Goal: Task Accomplishment & Management: Manage account settings

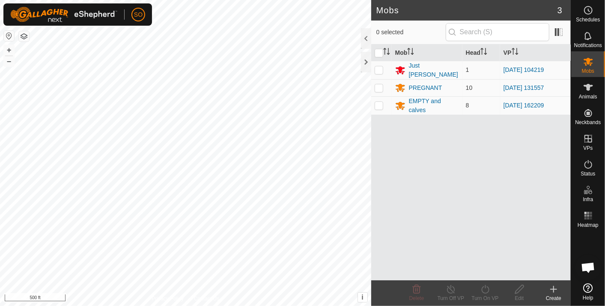
scroll to position [2543, 0]
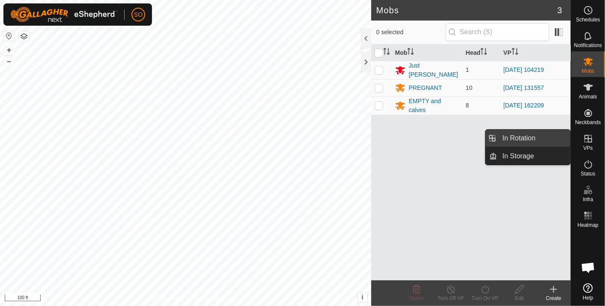
click at [530, 136] on link "In Rotation" at bounding box center [533, 138] width 73 height 17
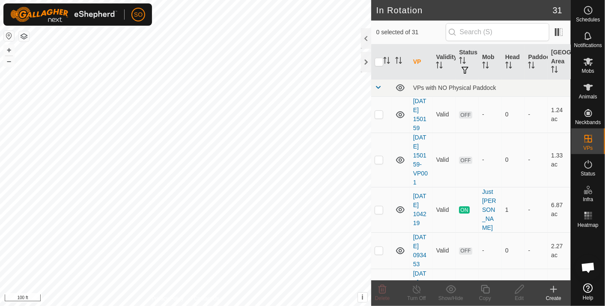
click at [553, 288] on icon at bounding box center [553, 289] width 0 height 6
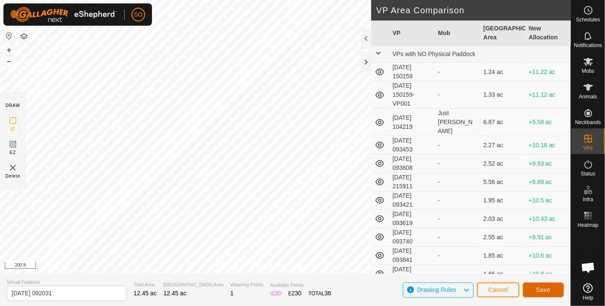
click at [544, 288] on span "Save" at bounding box center [543, 289] width 15 height 7
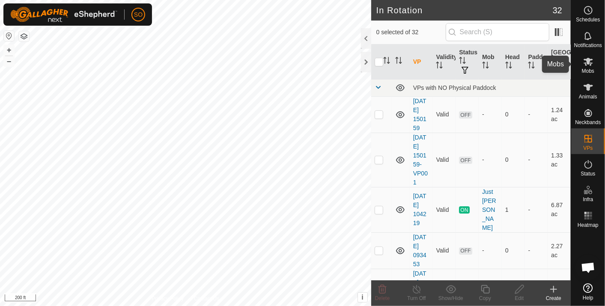
click at [588, 62] on icon at bounding box center [587, 62] width 9 height 8
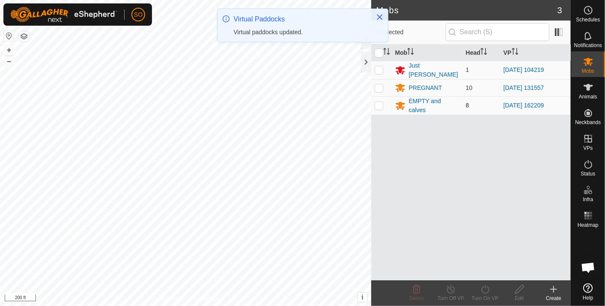
click at [377, 102] on p-checkbox at bounding box center [379, 105] width 9 height 7
checkbox input "true"
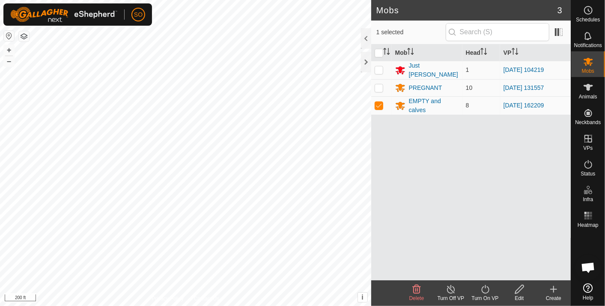
click at [486, 288] on icon at bounding box center [485, 289] width 11 height 10
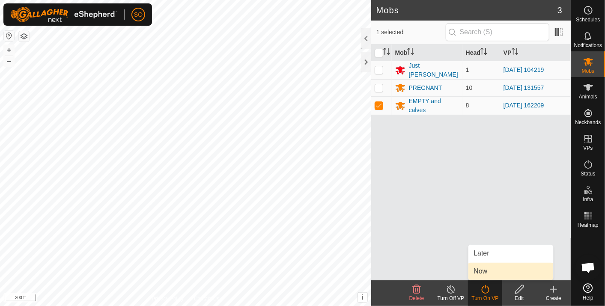
click at [483, 269] on link "Now" at bounding box center [510, 271] width 85 height 17
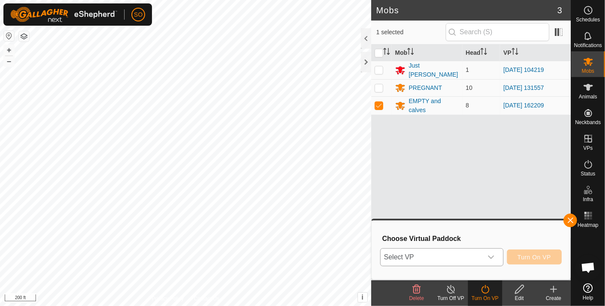
click at [431, 256] on span "Select VP" at bounding box center [432, 257] width 102 height 17
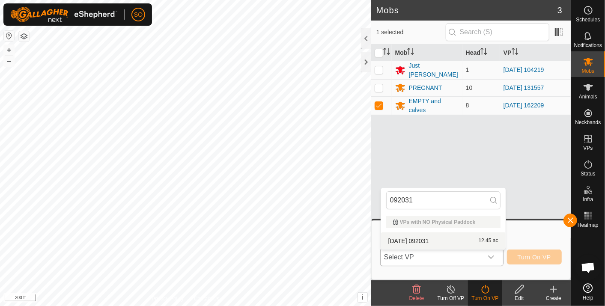
type input "092031"
click at [425, 238] on li "[DATE] 092031 12.45 ac" at bounding box center [443, 240] width 125 height 17
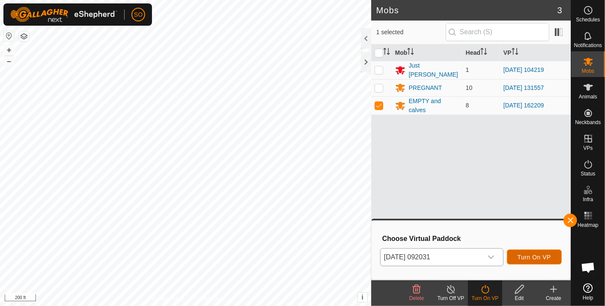
click at [541, 255] on span "Turn On VP" at bounding box center [533, 257] width 33 height 7
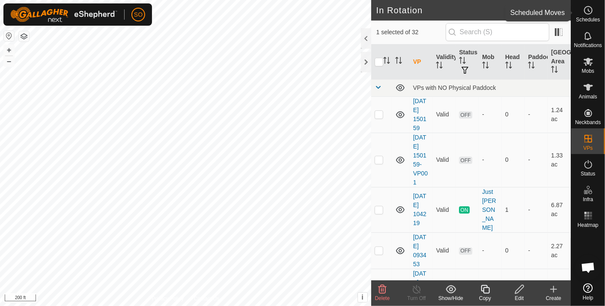
click at [587, 10] on icon at bounding box center [588, 10] width 10 height 10
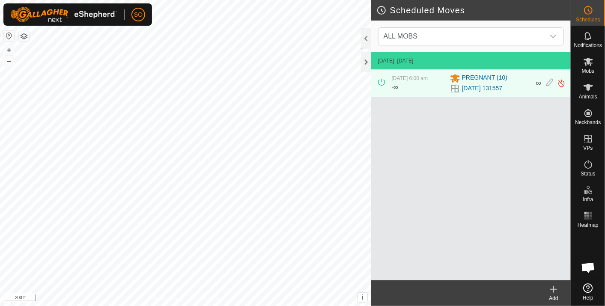
click at [553, 288] on icon at bounding box center [553, 289] width 0 height 6
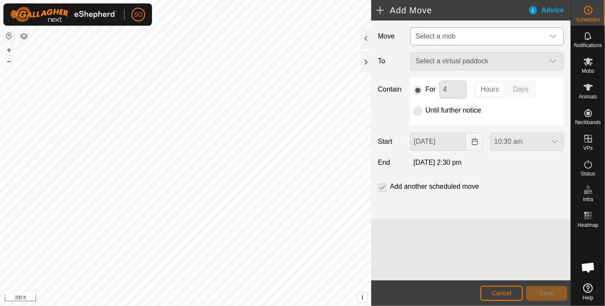
click at [555, 35] on icon "dropdown trigger" at bounding box center [553, 36] width 7 height 7
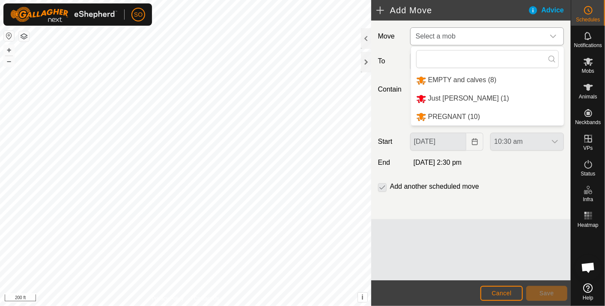
click at [439, 115] on li "PREGNANT (10)" at bounding box center [487, 117] width 153 height 18
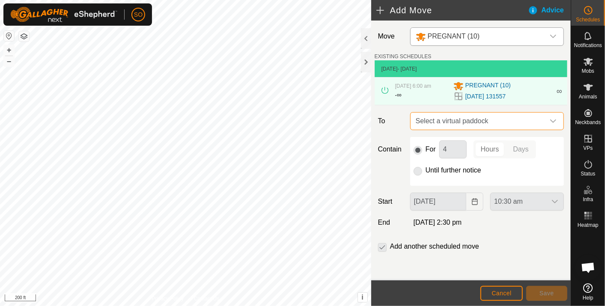
click at [486, 119] on span "Select a virtual paddock" at bounding box center [478, 121] width 132 height 17
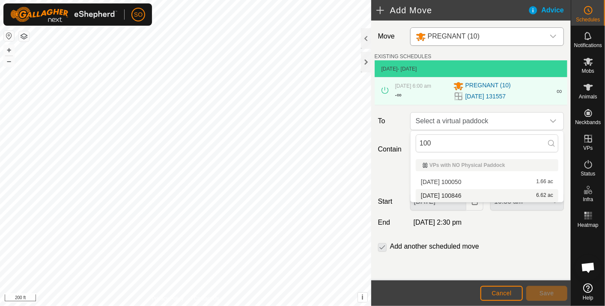
type input "100"
click at [464, 192] on li "[DATE] 100846 6.62 ac" at bounding box center [487, 195] width 143 height 13
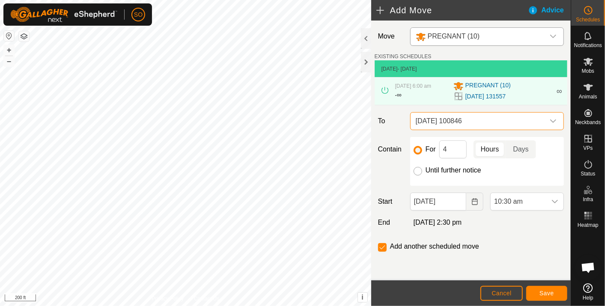
click at [416, 170] on input "Until further notice" at bounding box center [417, 171] width 9 height 9
radio input "true"
checkbox input "false"
click at [475, 199] on icon "Choose Date" at bounding box center [474, 201] width 7 height 7
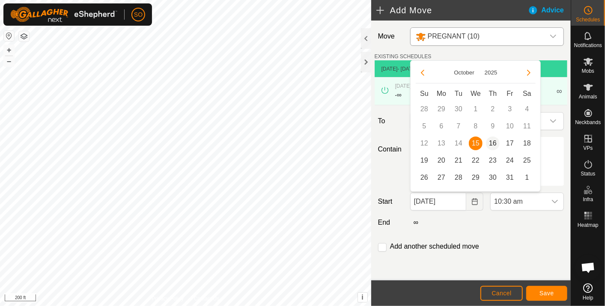
click at [493, 140] on span "16" at bounding box center [493, 144] width 14 height 14
type input "[DATE]"
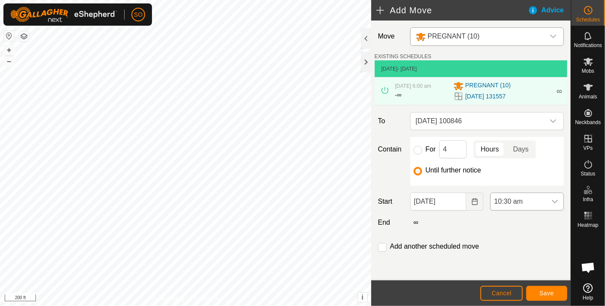
click at [557, 199] on icon "dropdown trigger" at bounding box center [554, 201] width 7 height 7
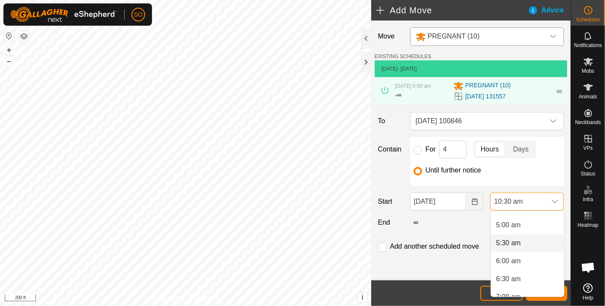
scroll to position [190, 0]
click at [510, 243] on li "6:00 am" at bounding box center [527, 245] width 73 height 17
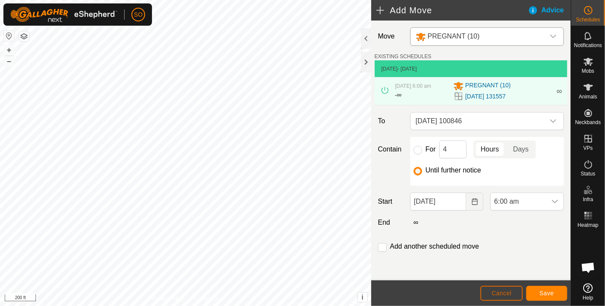
click at [501, 291] on span "Cancel" at bounding box center [501, 293] width 20 height 7
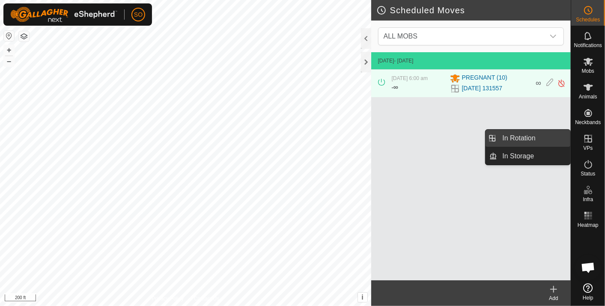
click at [520, 136] on link "In Rotation" at bounding box center [533, 138] width 73 height 17
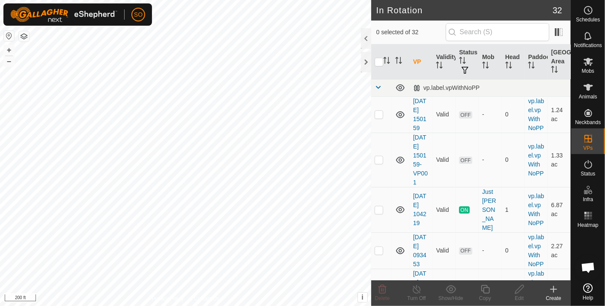
click at [554, 287] on icon at bounding box center [553, 289] width 10 height 10
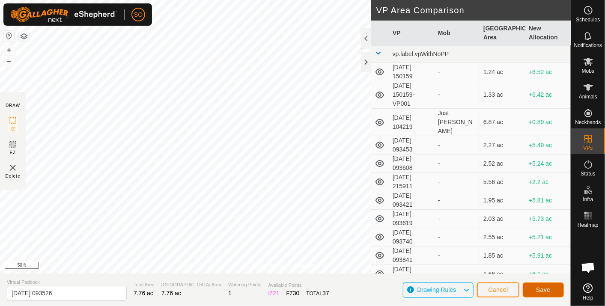
click at [540, 288] on span "Save" at bounding box center [543, 289] width 15 height 7
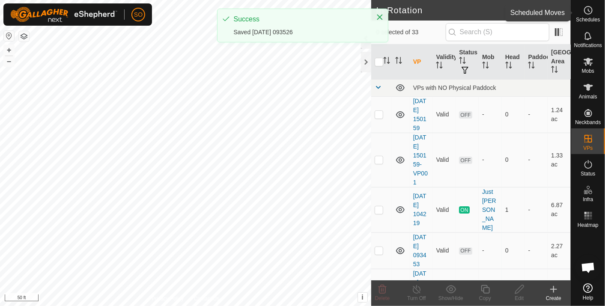
click at [591, 9] on circle at bounding box center [588, 10] width 8 height 8
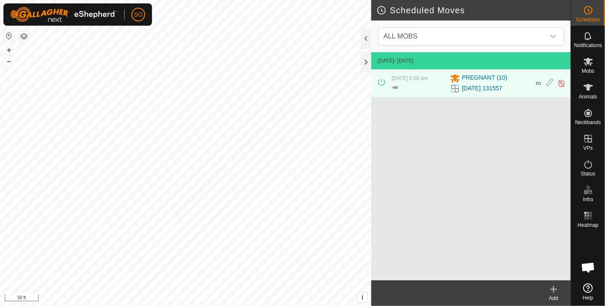
click at [555, 288] on icon at bounding box center [553, 289] width 10 height 10
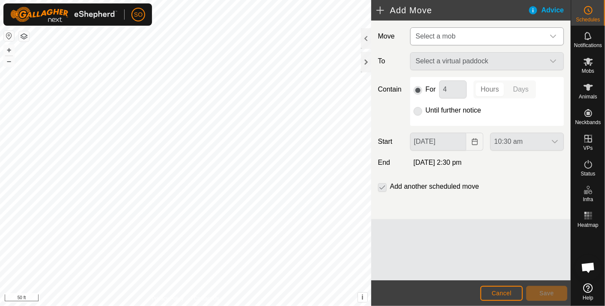
click at [558, 33] on div "dropdown trigger" at bounding box center [552, 36] width 17 height 17
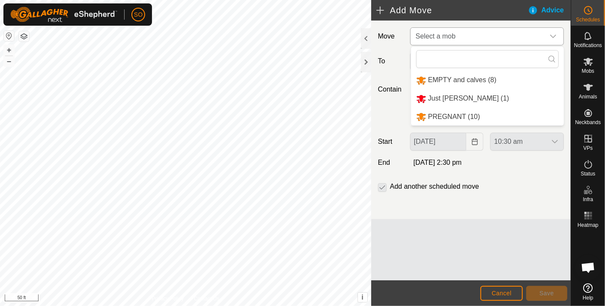
click at [443, 115] on div "SO Schedules Notifications Mobs Animals Neckbands VPs Status Infra Heatmap Help…" at bounding box center [302, 153] width 605 height 306
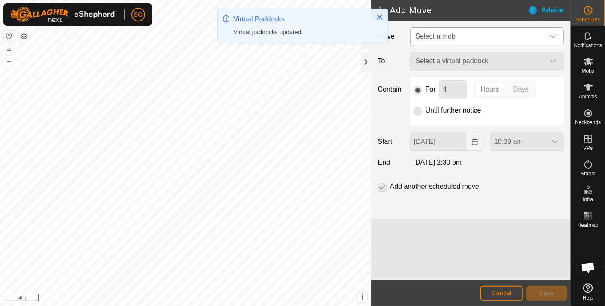
click at [419, 110] on p-radiobutton at bounding box center [417, 110] width 9 height 10
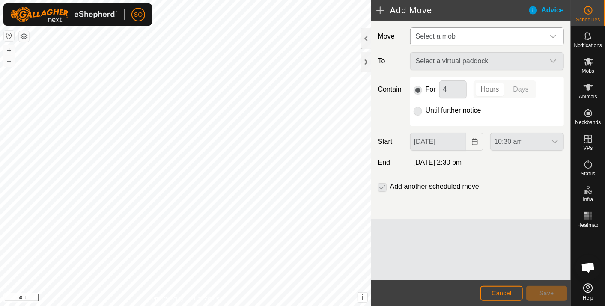
click at [554, 33] on icon "dropdown trigger" at bounding box center [553, 36] width 7 height 7
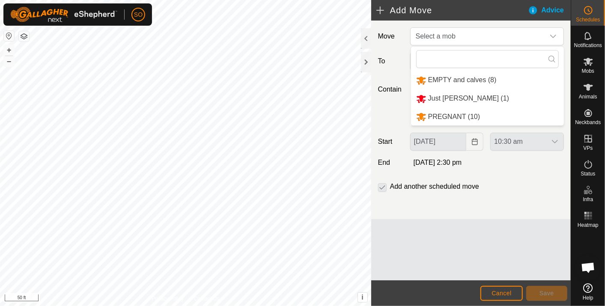
click at [445, 116] on li "PREGNANT (10)" at bounding box center [487, 117] width 153 height 18
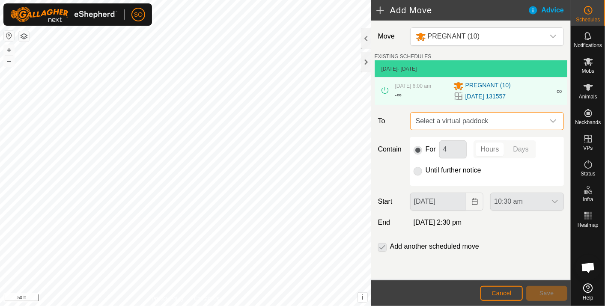
click at [488, 120] on span "Select a virtual paddock" at bounding box center [478, 121] width 132 height 17
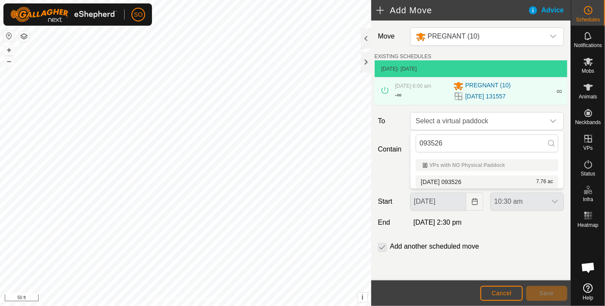
type input "093526"
click at [464, 178] on li "[DATE] 093526 7.76 ac" at bounding box center [487, 181] width 143 height 13
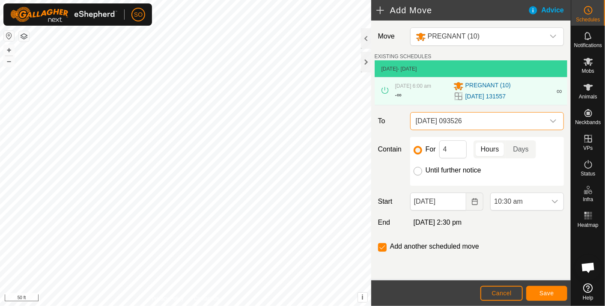
click at [418, 170] on input "Until further notice" at bounding box center [417, 171] width 9 height 9
radio input "true"
checkbox input "false"
click at [474, 199] on icon "Choose Date" at bounding box center [474, 201] width 7 height 7
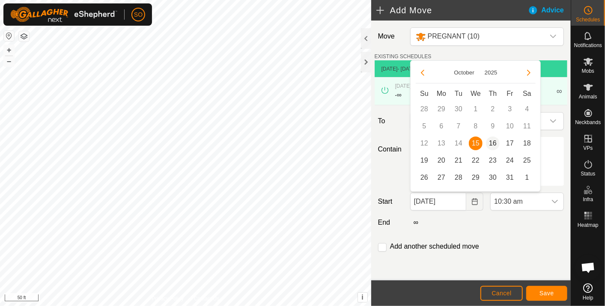
click at [493, 143] on span "16" at bounding box center [493, 144] width 14 height 14
type input "[DATE]"
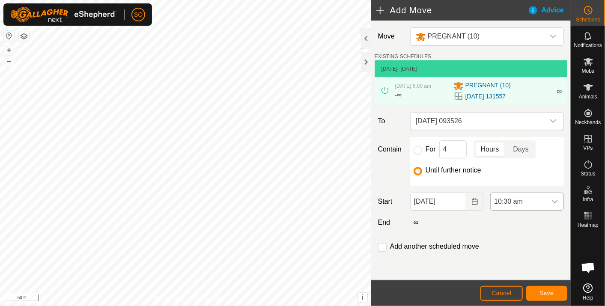
click at [555, 198] on icon "dropdown trigger" at bounding box center [554, 201] width 7 height 7
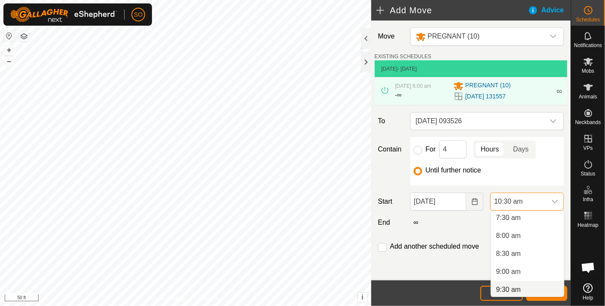
scroll to position [214, 0]
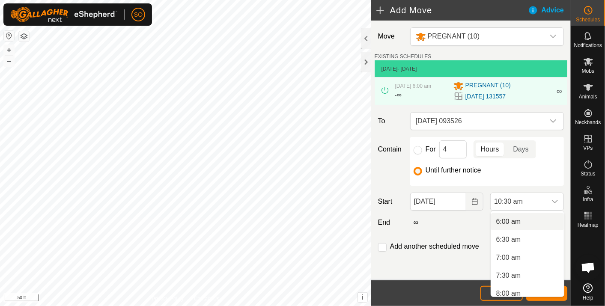
click at [504, 218] on li "6:00 am" at bounding box center [527, 221] width 73 height 17
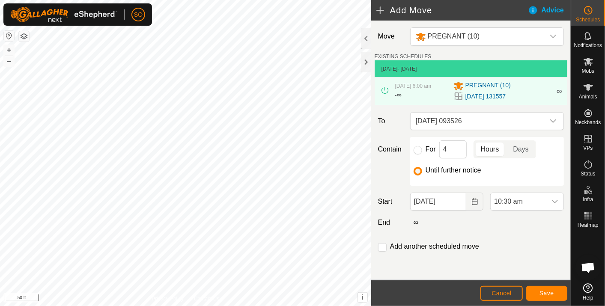
scroll to position [309, 0]
click at [542, 290] on span "Save" at bounding box center [546, 293] width 15 height 7
